Goal: Information Seeking & Learning: Check status

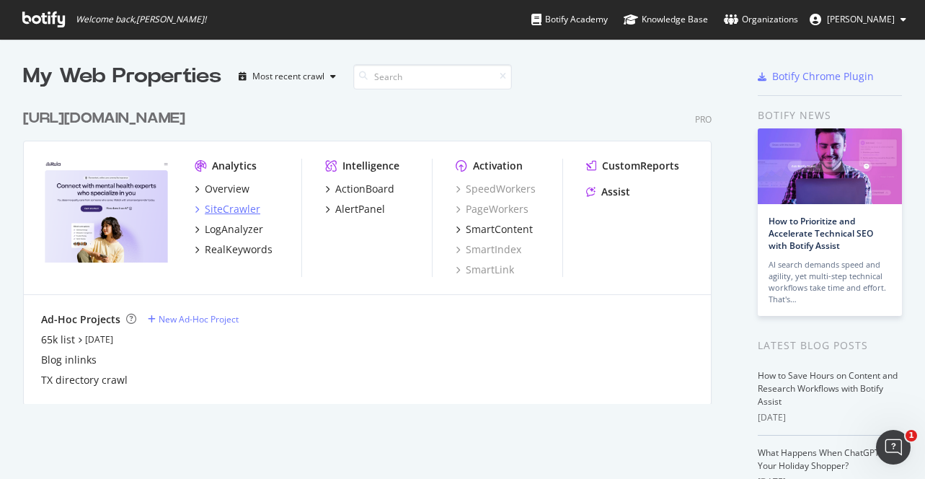
click at [244, 207] on div "SiteCrawler" at bounding box center [233, 209] width 56 height 14
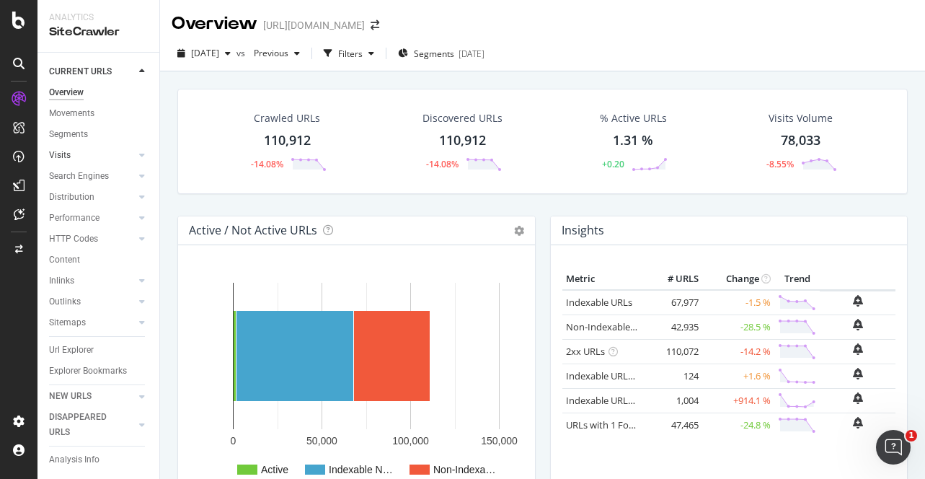
click at [81, 160] on link "Visits" at bounding box center [92, 155] width 86 height 15
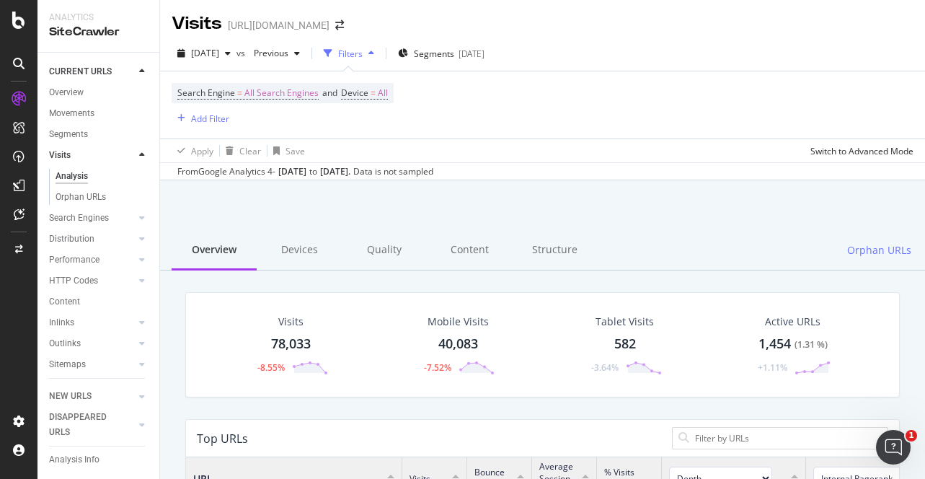
scroll to position [433, 713]
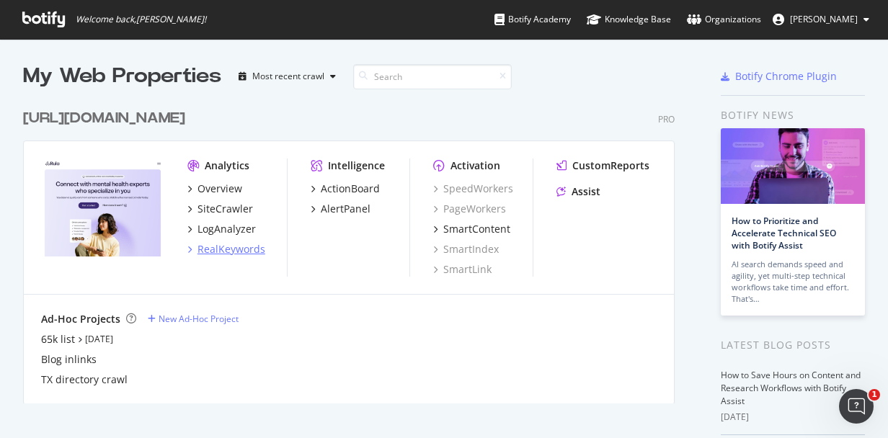
click at [253, 247] on div "RealKeywords" at bounding box center [232, 249] width 68 height 14
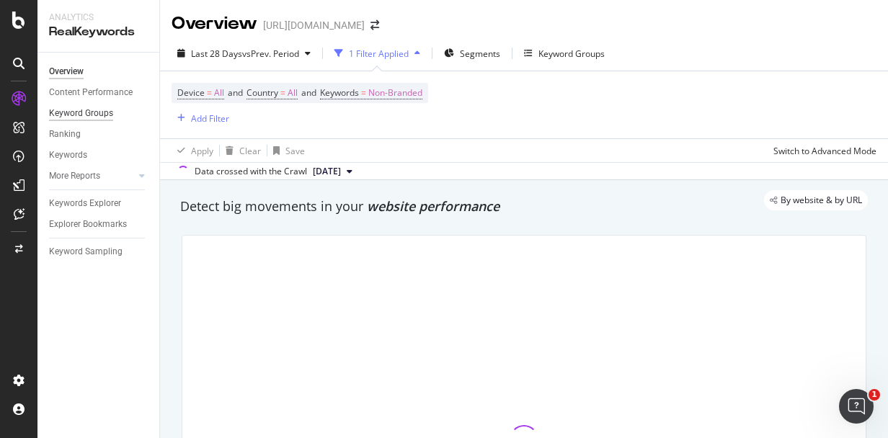
click at [106, 115] on div "Keyword Groups" at bounding box center [81, 113] width 64 height 15
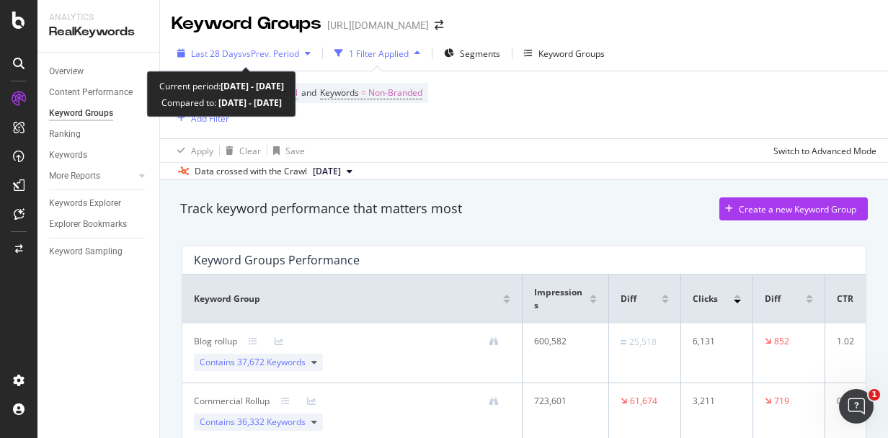
click at [309, 58] on div "Last 28 Days vs Prev. Period" at bounding box center [244, 54] width 145 height 22
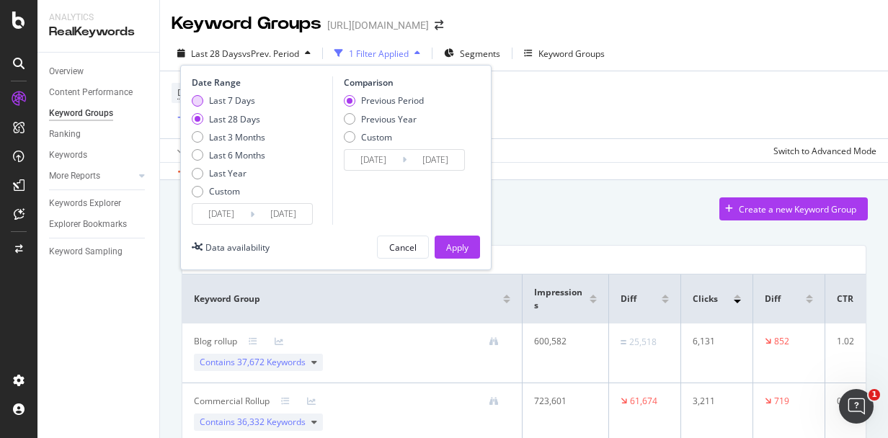
click at [252, 102] on div "Last 7 Days" at bounding box center [232, 100] width 46 height 12
type input "[DATE]"
type input "2025/09/05"
click at [459, 243] on div "Apply" at bounding box center [457, 248] width 22 height 12
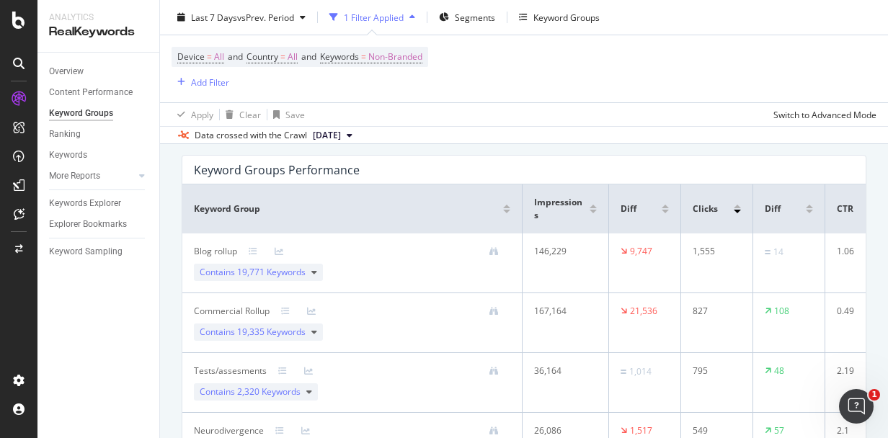
scroll to position [91, 0]
click at [707, 249] on div "1,555" at bounding box center [714, 250] width 43 height 13
copy div "1,555"
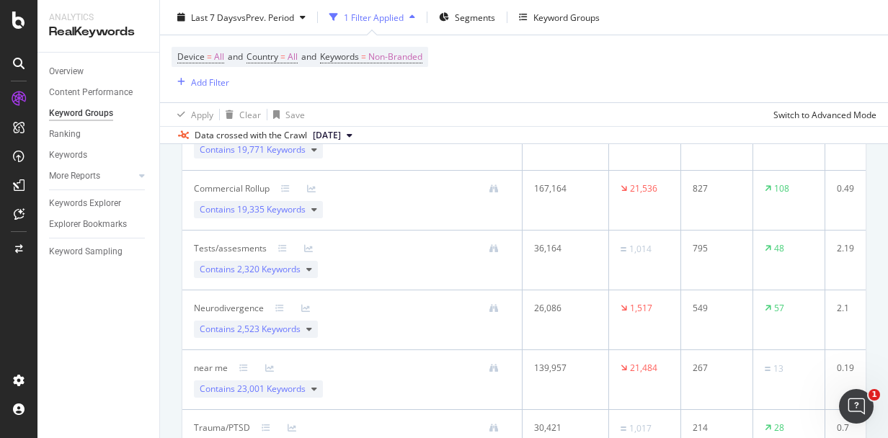
scroll to position [214, 0]
click at [23, 20] on icon at bounding box center [18, 20] width 13 height 17
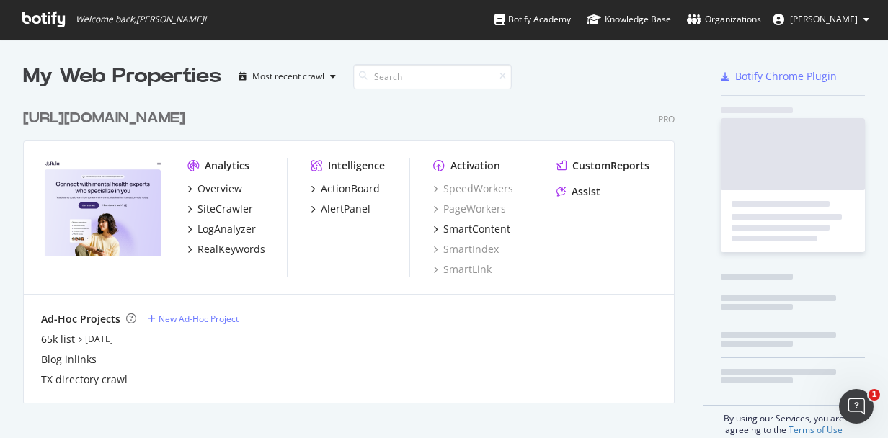
scroll to position [438, 888]
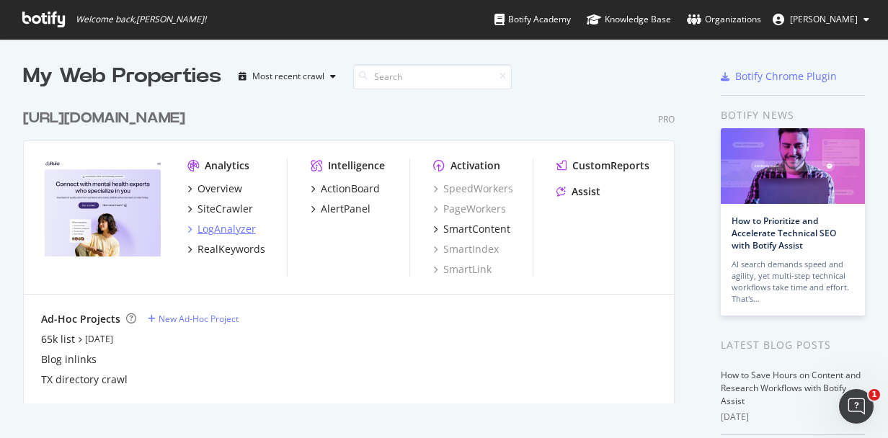
click at [243, 234] on div "LogAnalyzer" at bounding box center [227, 229] width 58 height 14
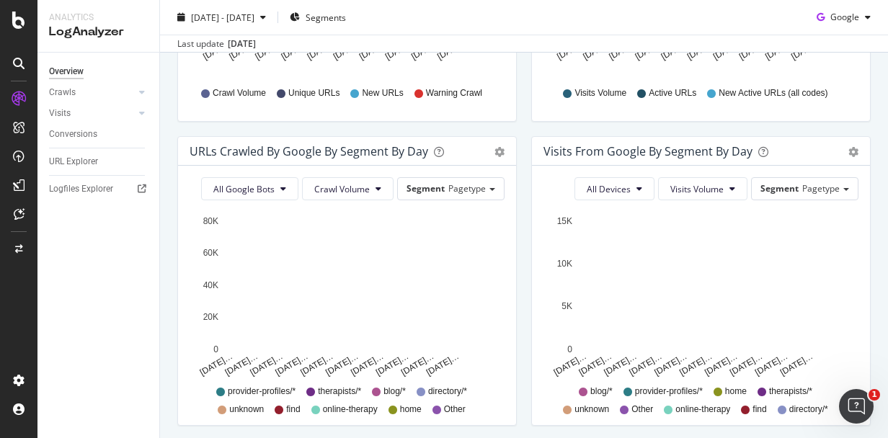
scroll to position [411, 0]
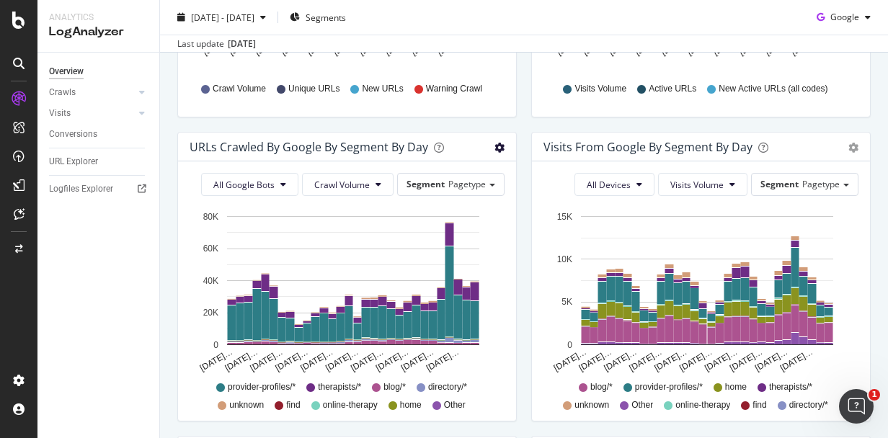
click at [499, 150] on icon "gear" at bounding box center [500, 148] width 10 height 10
click at [484, 200] on span "Table" at bounding box center [457, 201] width 115 height 19
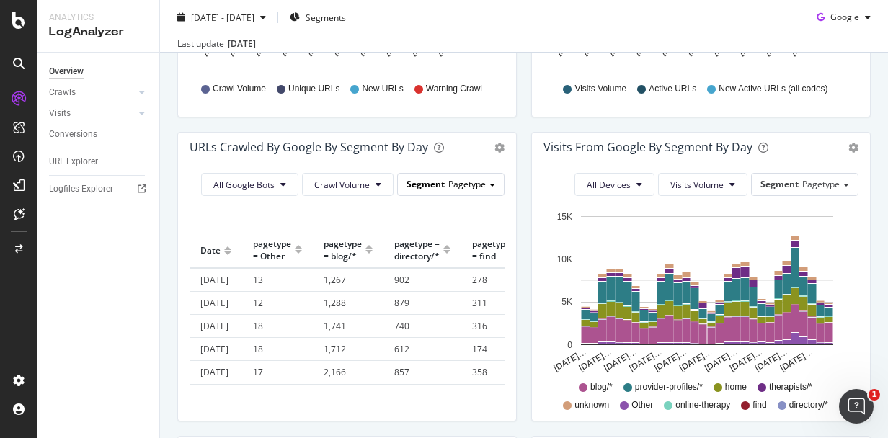
click at [485, 184] on span "Pagetype" at bounding box center [466, 184] width 37 height 12
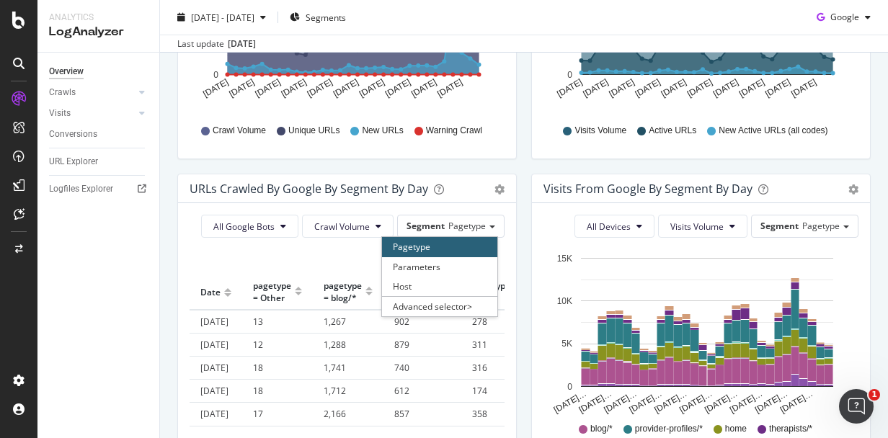
scroll to position [348, 0]
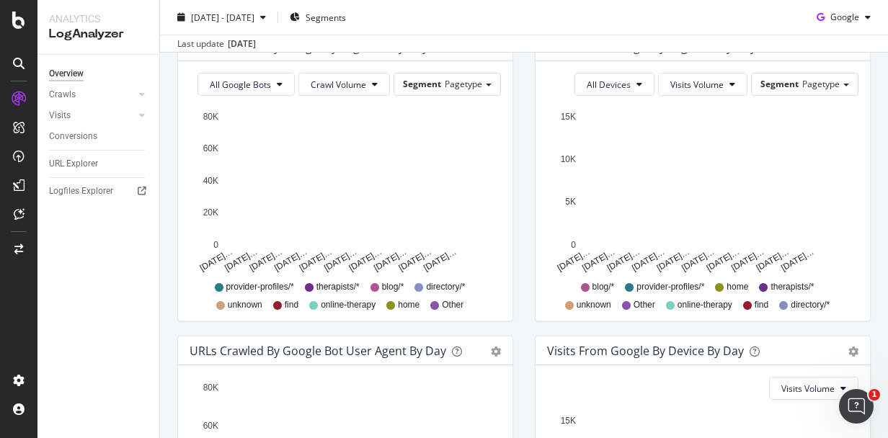
scroll to position [448, 0]
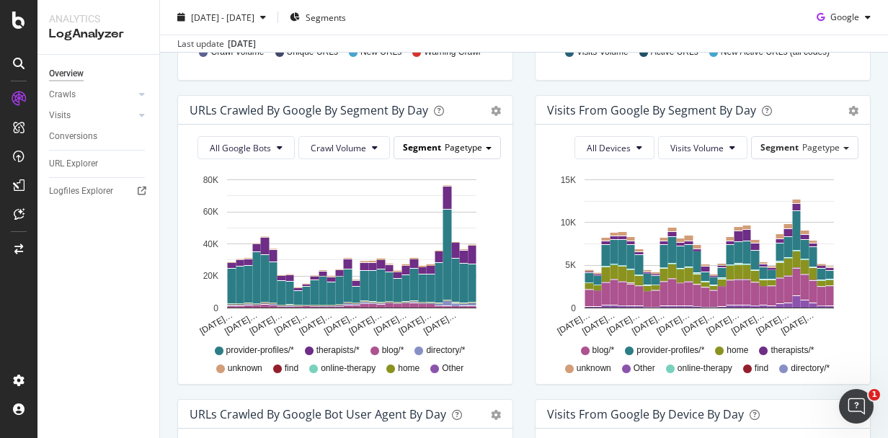
click at [469, 152] on span "Pagetype" at bounding box center [463, 147] width 37 height 12
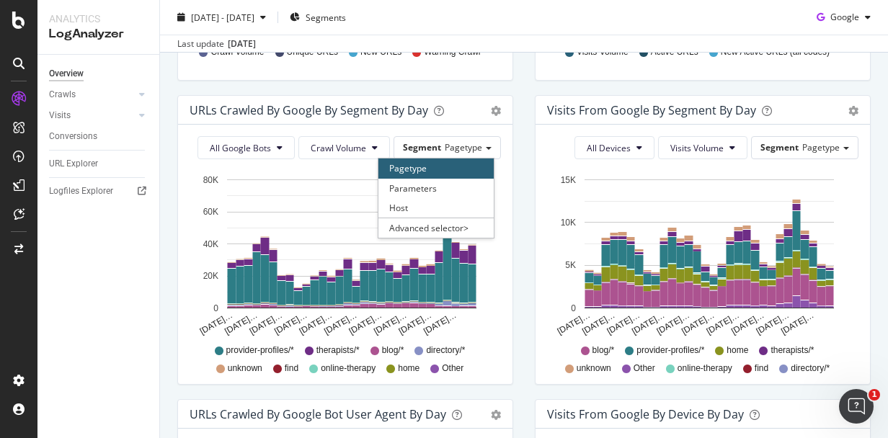
click at [521, 174] on div "URLs Crawled by Google By Segment By Day Timeline (by Value) Table All Google B…" at bounding box center [346, 247] width 358 height 304
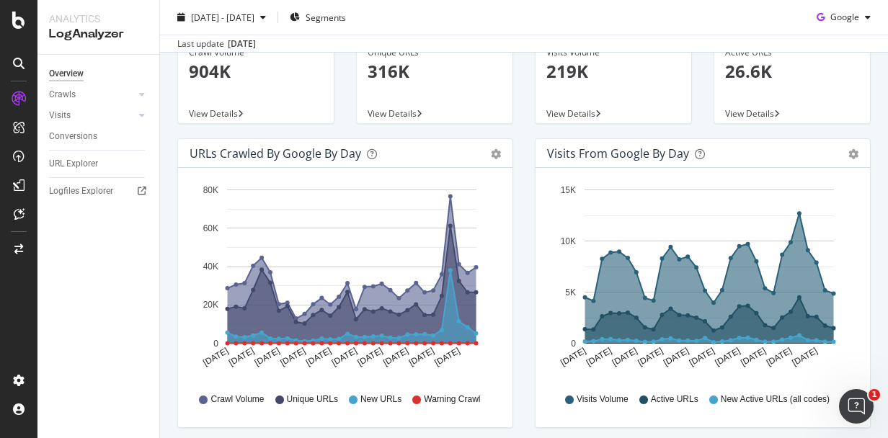
scroll to position [108, 0]
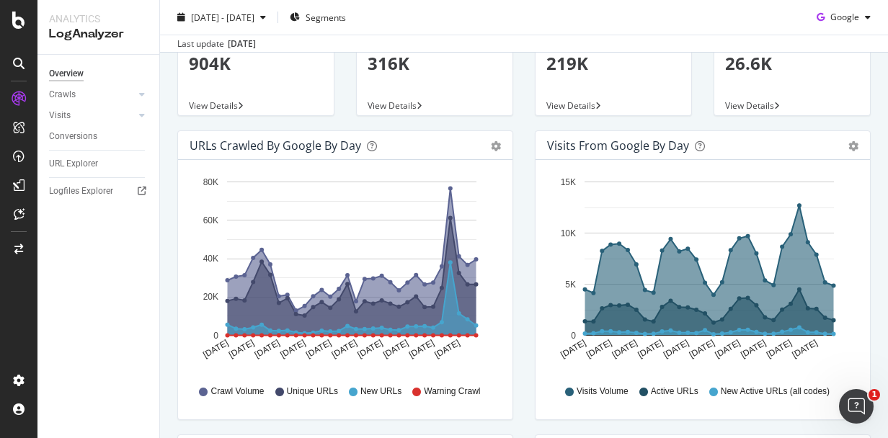
click at [490, 149] on div "Area Table" at bounding box center [489, 145] width 25 height 14
click at [493, 147] on icon "gear" at bounding box center [496, 146] width 10 height 10
click at [539, 182] on div "Hold CMD (⌘) while clicking to filter the report. [DATE] [DATE] [DATE] [DATE] […" at bounding box center [703, 290] width 335 height 260
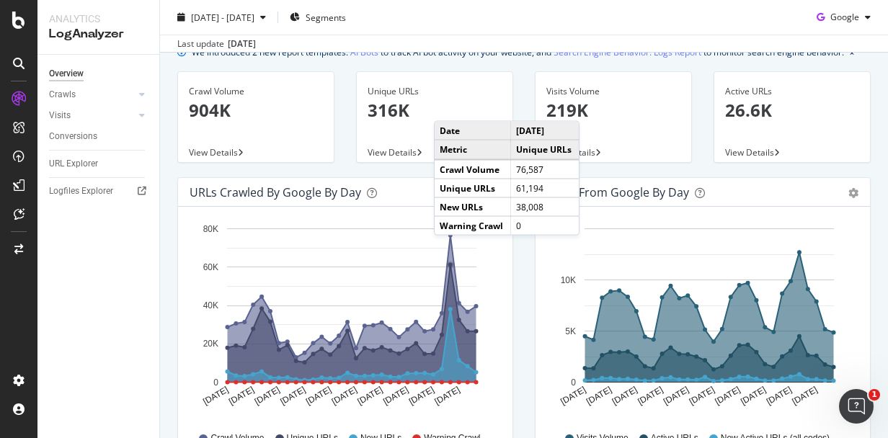
scroll to position [0, 0]
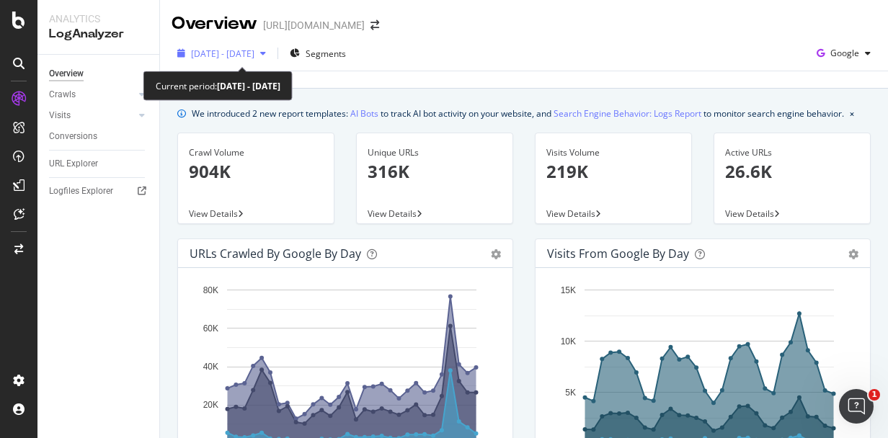
click at [266, 52] on icon "button" at bounding box center [263, 53] width 6 height 9
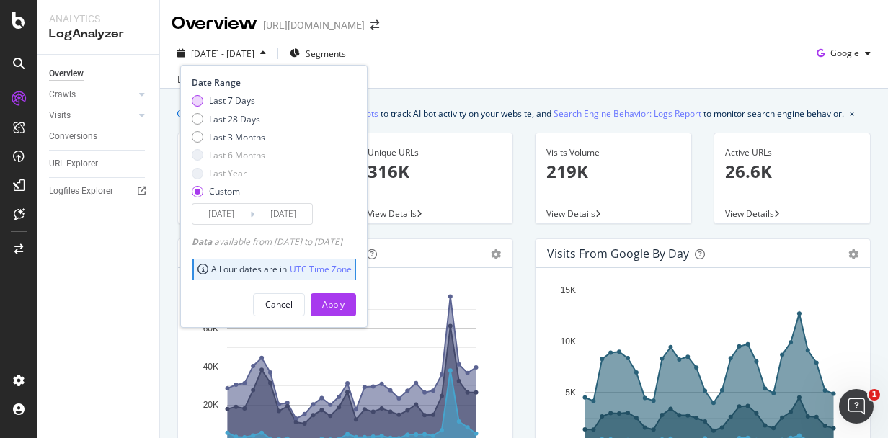
click at [244, 101] on div "Last 7 Days" at bounding box center [232, 100] width 46 height 12
type input "[DATE]"
click at [345, 306] on div "Apply" at bounding box center [333, 304] width 22 height 12
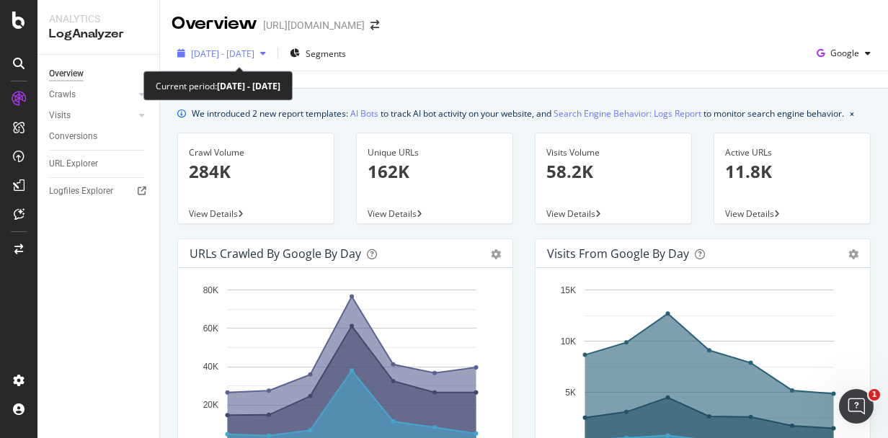
click at [254, 53] on span "[DATE] - [DATE]" at bounding box center [222, 54] width 63 height 12
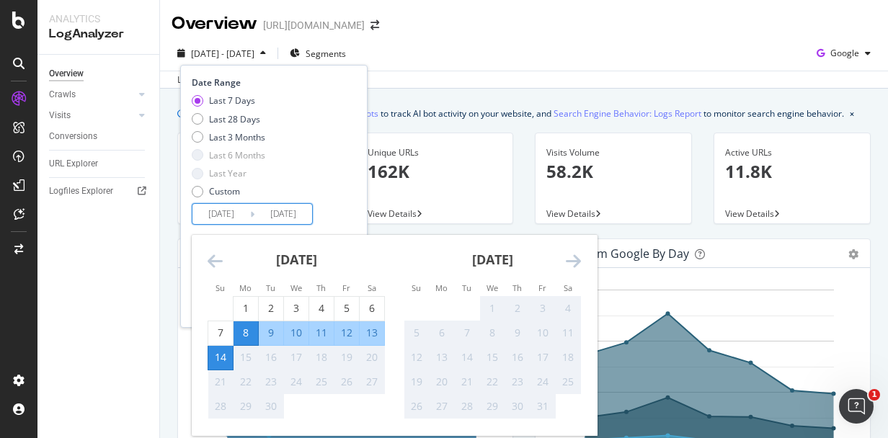
click at [217, 209] on input "[DATE]" at bounding box center [221, 214] width 58 height 20
click at [210, 254] on icon "Move backward to switch to the previous month." at bounding box center [215, 260] width 15 height 17
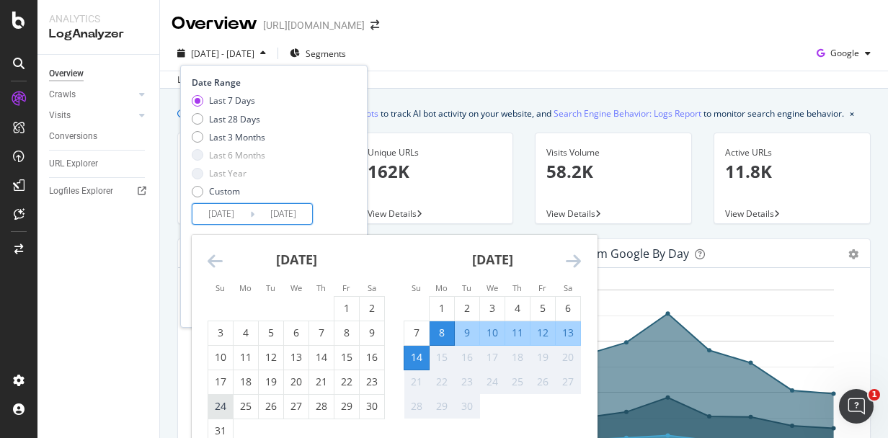
click at [221, 399] on div "24" at bounding box center [220, 406] width 25 height 14
type input "[DATE]"
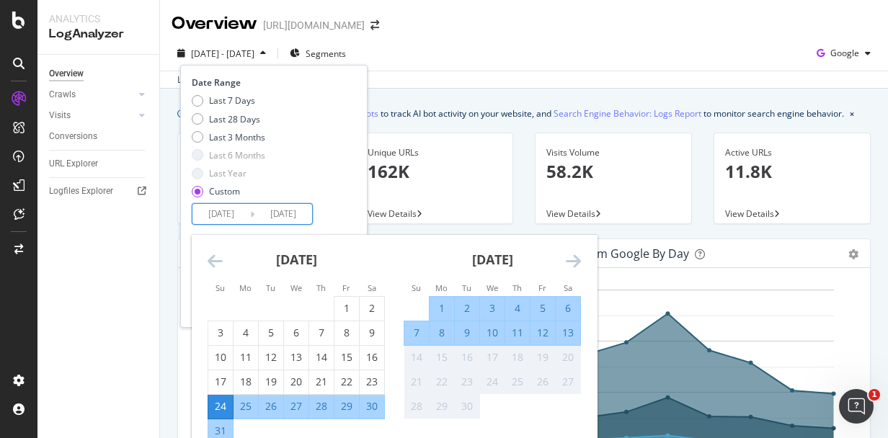
click at [380, 403] on div "30" at bounding box center [372, 406] width 25 height 14
type input "[DATE]"
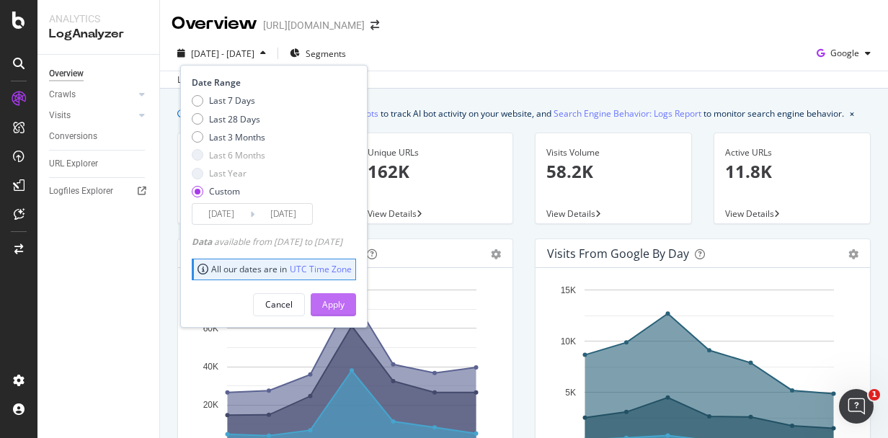
click at [356, 309] on button "Apply" at bounding box center [333, 304] width 45 height 23
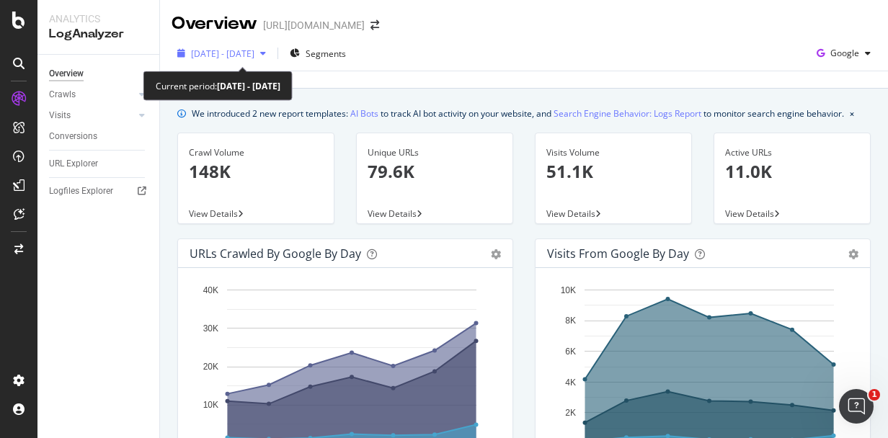
click at [254, 59] on div "[DATE] - [DATE]" at bounding box center [222, 54] width 63 height 12
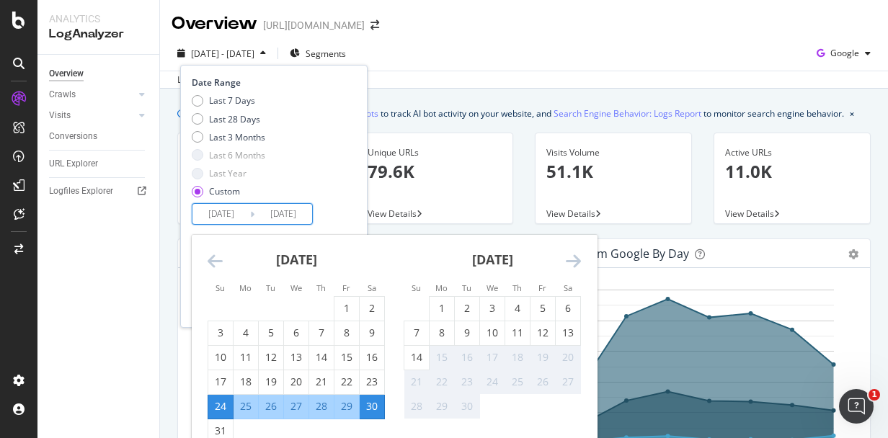
click at [264, 213] on input "[DATE]" at bounding box center [283, 214] width 58 height 20
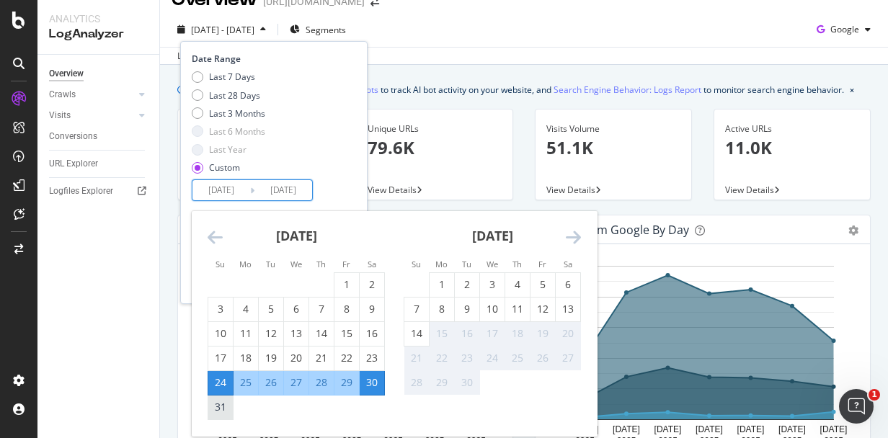
click at [222, 410] on div "31" at bounding box center [220, 407] width 25 height 14
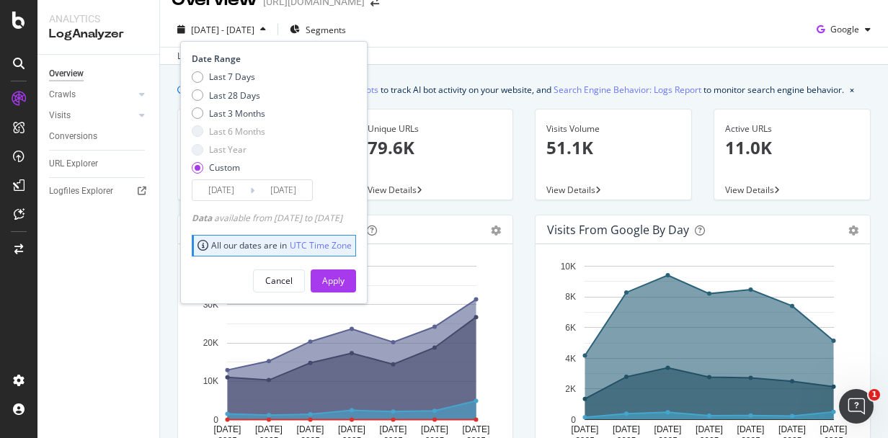
click at [295, 198] on input "[DATE]" at bounding box center [283, 190] width 58 height 20
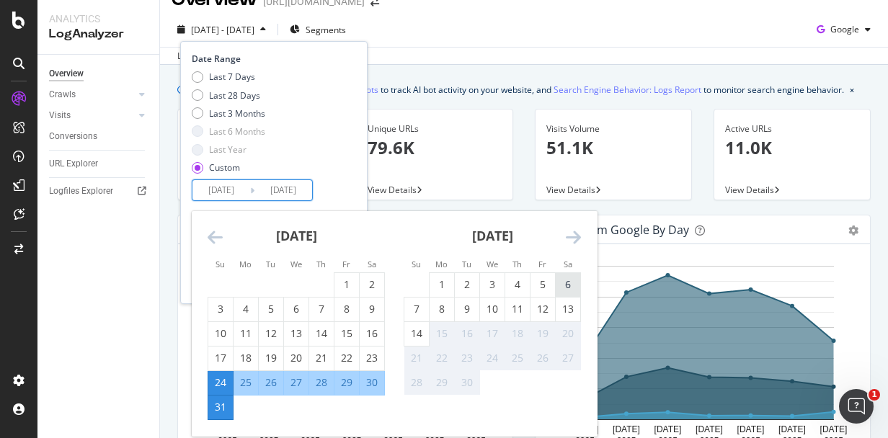
click at [566, 280] on div "6" at bounding box center [568, 285] width 25 height 14
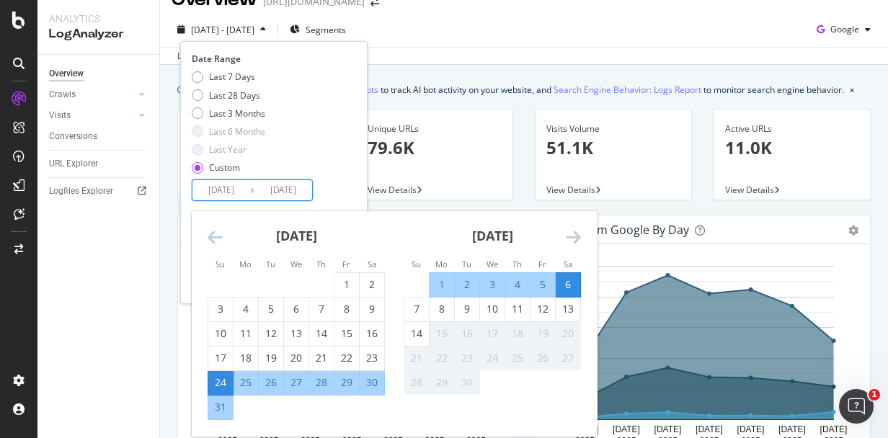
click at [290, 191] on input "[DATE]" at bounding box center [283, 190] width 58 height 20
click at [220, 412] on div "31" at bounding box center [220, 407] width 25 height 14
type input "[DATE]"
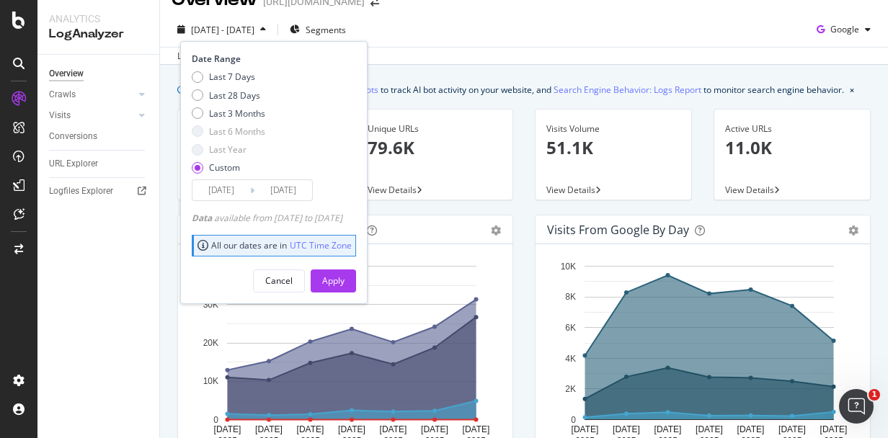
click at [270, 193] on input "[DATE]" at bounding box center [283, 190] width 58 height 20
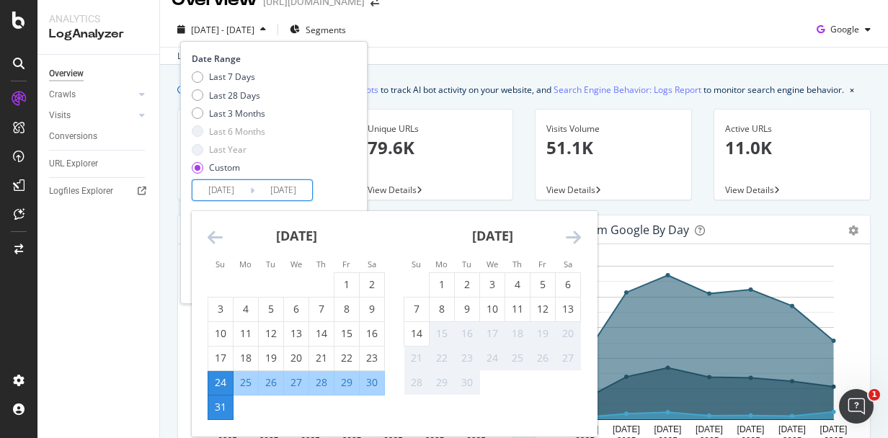
click at [222, 195] on input "[DATE]" at bounding box center [221, 190] width 58 height 20
click at [215, 413] on div "31" at bounding box center [220, 407] width 25 height 14
type input "[DATE]"
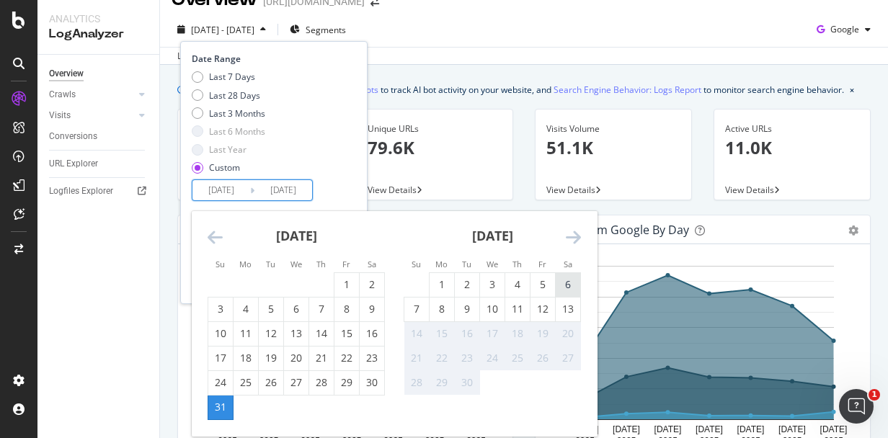
click at [573, 291] on div "6" at bounding box center [568, 285] width 25 height 14
type input "[DATE]"
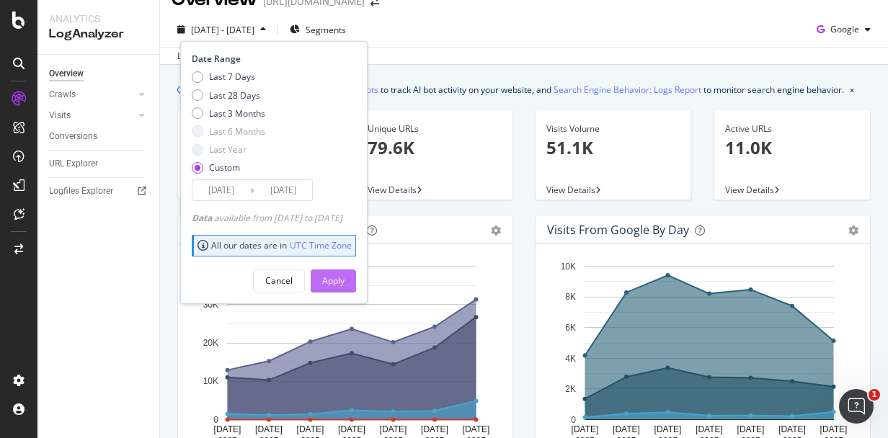
click at [345, 279] on div "Apply" at bounding box center [333, 281] width 22 height 12
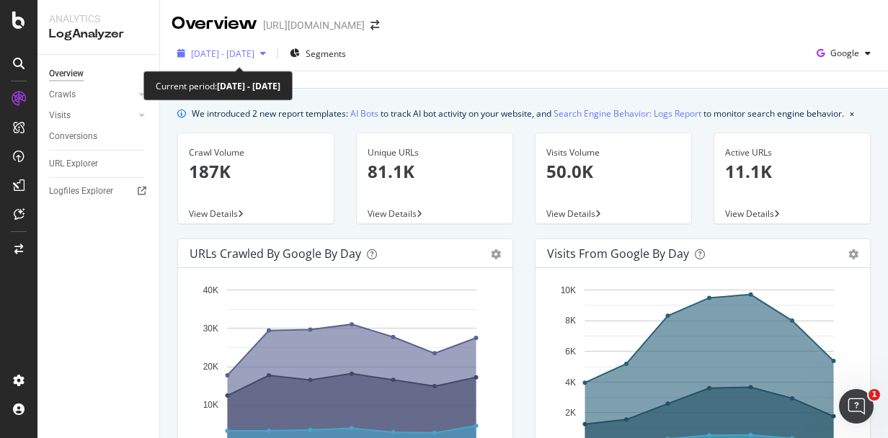
click at [272, 61] on div "[DATE] - [DATE]" at bounding box center [222, 54] width 100 height 22
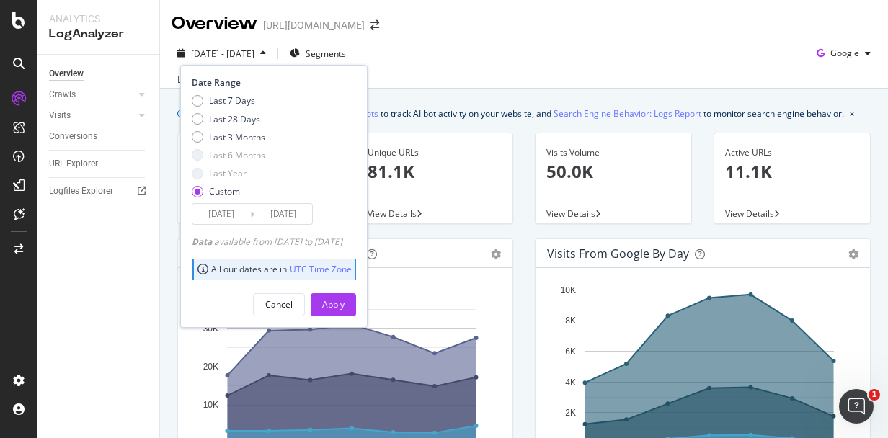
click at [232, 213] on input "[DATE]" at bounding box center [221, 214] width 58 height 20
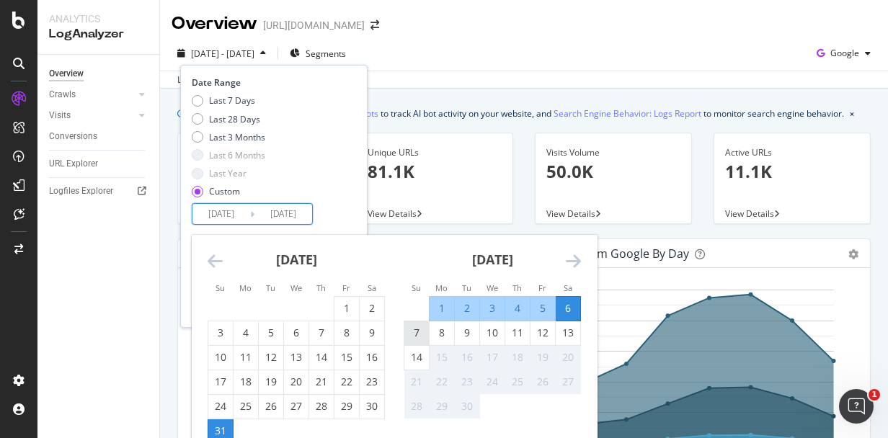
click at [413, 331] on div "7" at bounding box center [416, 333] width 25 height 14
type input "[DATE]"
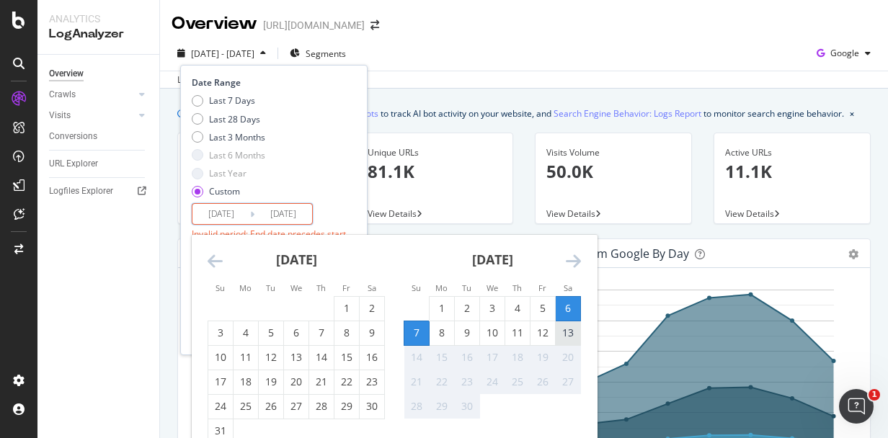
click at [565, 339] on div "13" at bounding box center [568, 333] width 25 height 14
type input "[DATE]"
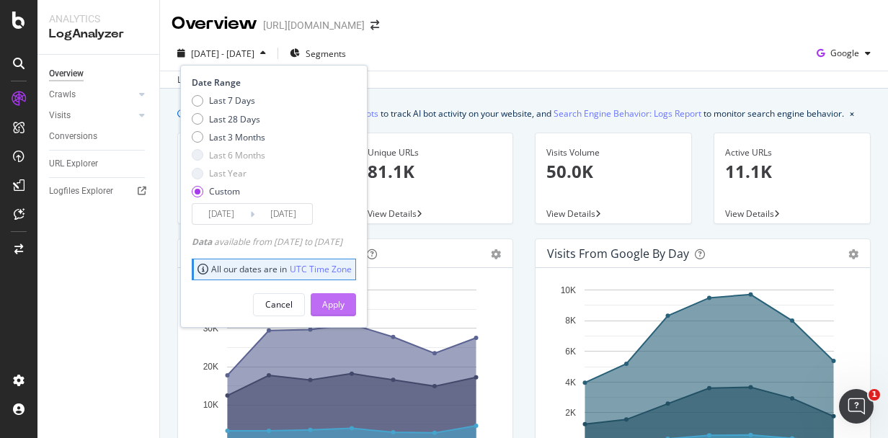
click at [345, 306] on div "Apply" at bounding box center [333, 304] width 22 height 12
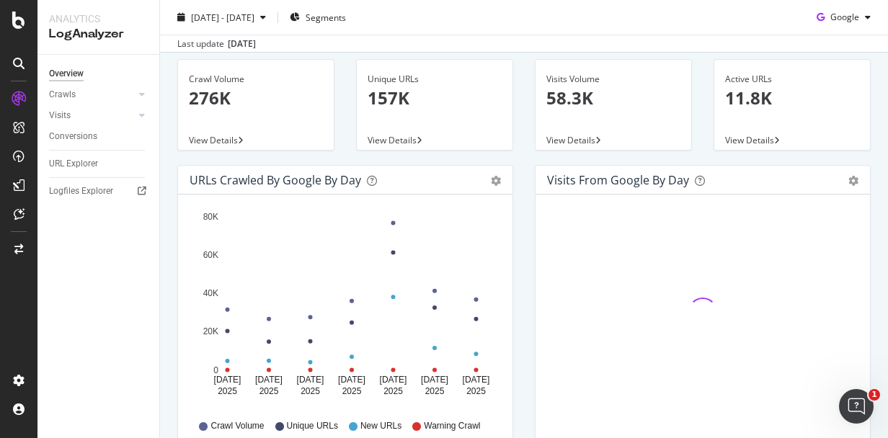
scroll to position [97, 0]
